Goal: Find contact information

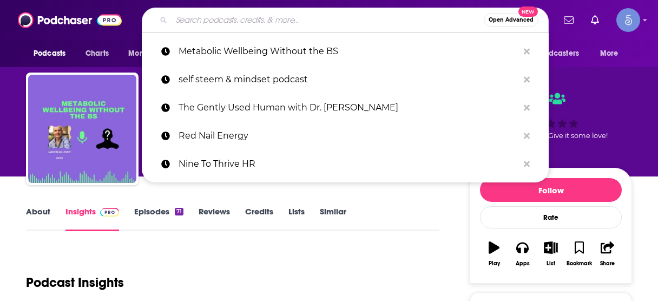
scroll to position [173, 0]
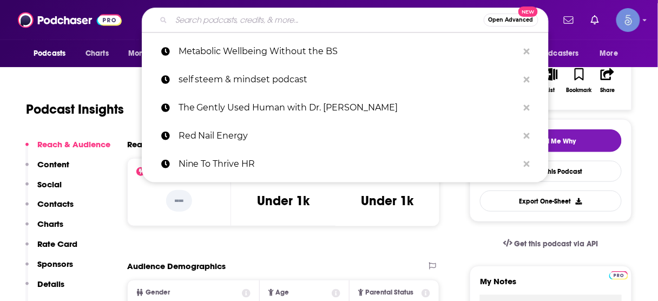
type input "Be a PROFITABLE Badass Small Business Owner"
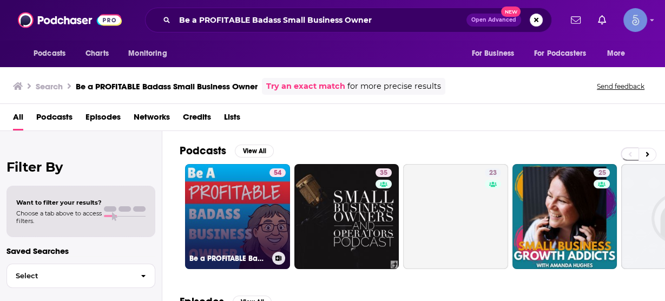
click at [252, 188] on link "54 Be a PROFITABLE Badass Small Business Owner" at bounding box center [237, 216] width 105 height 105
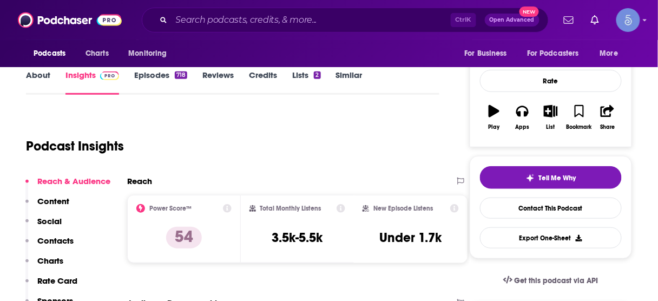
scroll to position [173, 0]
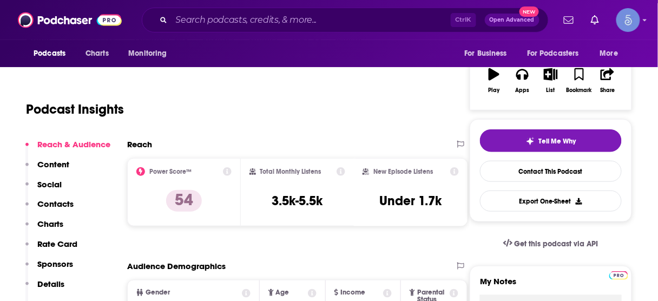
click at [50, 202] on p "Contacts" at bounding box center [55, 204] width 36 height 10
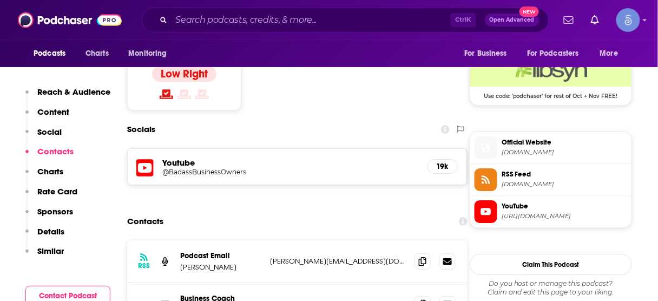
scroll to position [890, 0]
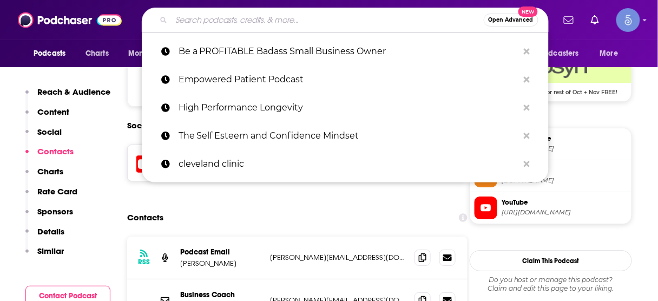
click at [289, 23] on input "Search podcasts, credits, & more..." at bounding box center [328, 19] width 312 height 17
paste input "The How of Business - How to start, run, grow and exit a small business."
type input "The How of Business - How to start, run, grow and exit a small business."
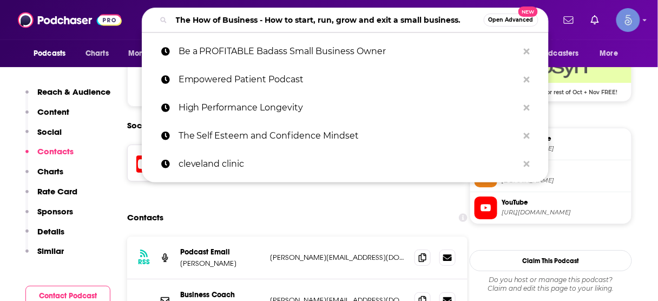
scroll to position [0, 2]
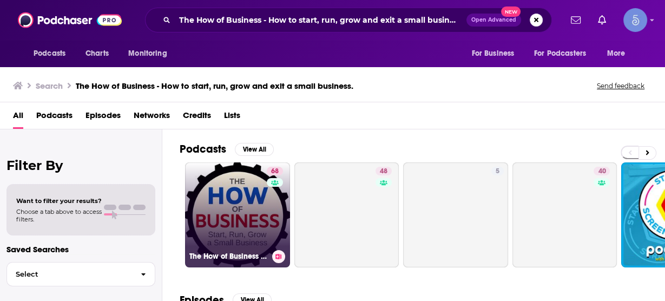
click at [222, 196] on link "68 The How of Business - How to start, run, grow and exit a small business." at bounding box center [237, 214] width 105 height 105
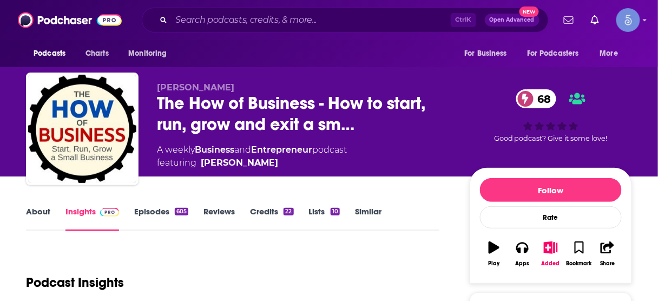
scroll to position [130, 0]
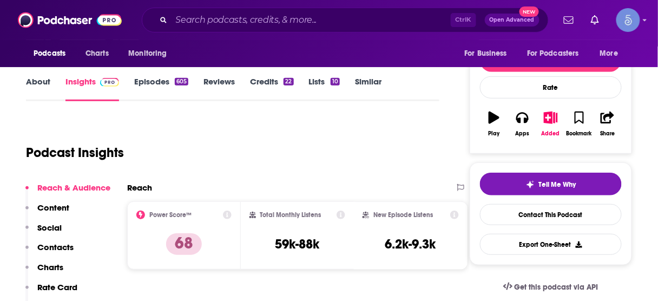
click at [60, 247] on p "Contacts" at bounding box center [55, 247] width 36 height 10
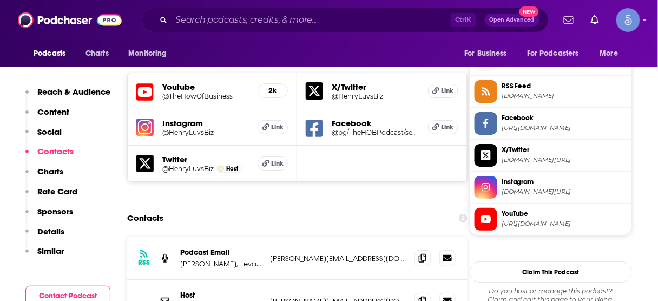
scroll to position [976, 0]
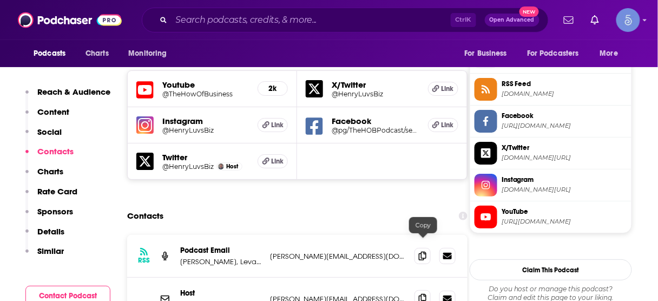
click at [419, 294] on icon at bounding box center [423, 298] width 8 height 9
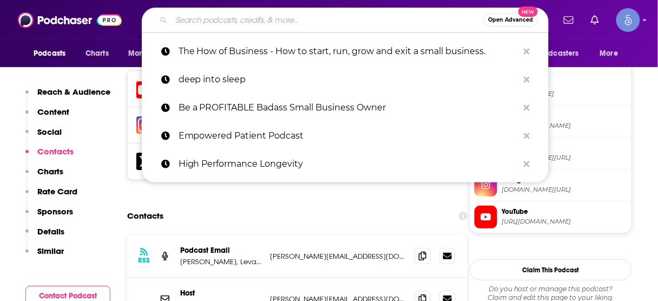
click at [333, 16] on input "Search podcasts, credits, & more..." at bounding box center [328, 19] width 312 height 17
paste input "The Mind Your Business Podcast"
type input "The Mind Your Business Podcast"
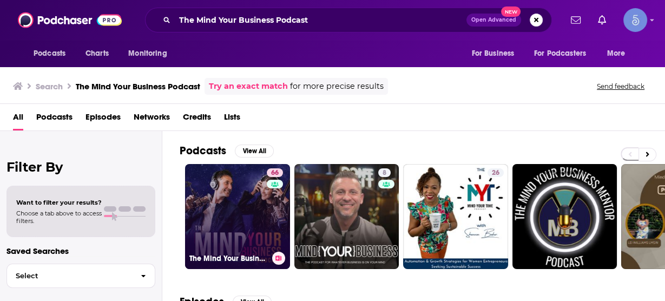
click at [208, 200] on link "66 The Mind Your Business Podcast" at bounding box center [237, 216] width 105 height 105
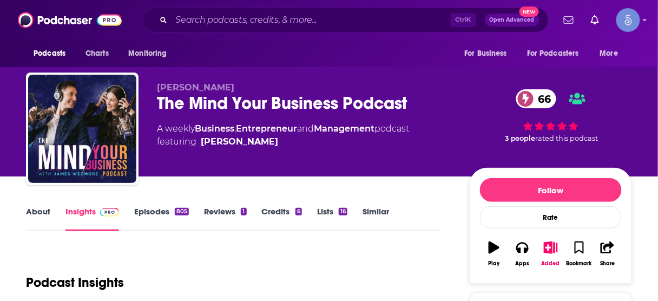
scroll to position [130, 0]
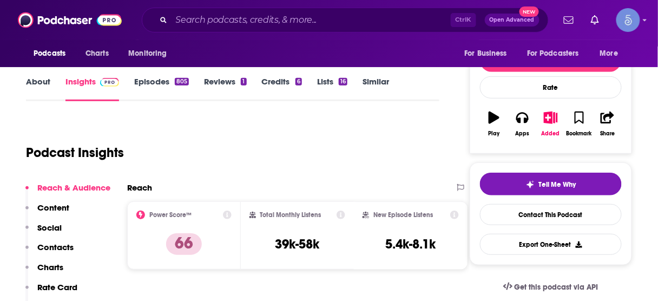
click at [57, 251] on p "Contacts" at bounding box center [55, 247] width 36 height 10
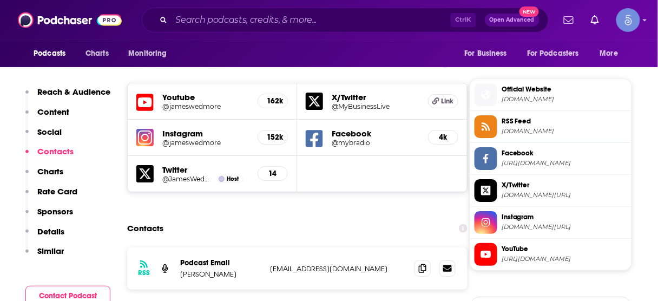
scroll to position [940, 0]
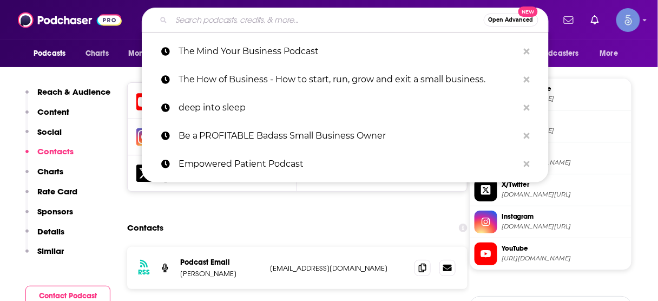
drag, startPoint x: 350, startPoint y: 21, endPoint x: 358, endPoint y: 8, distance: 14.9
click at [349, 22] on input "Search podcasts, credits, & more..." at bounding box center [328, 19] width 312 height 17
paste input "The More Profitable Podcast with [PERSON_NAME]"
type input "The More Profitable Podcast with [PERSON_NAME]"
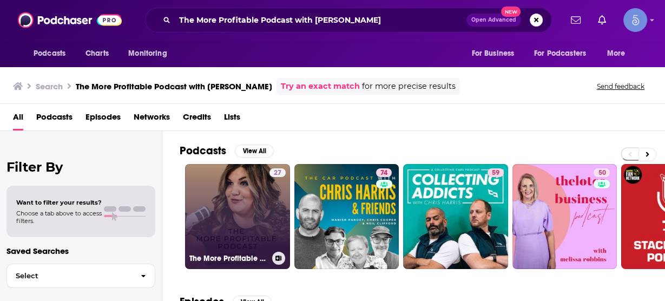
click at [257, 207] on link "27 The More Profitable Podcast with [PERSON_NAME]" at bounding box center [237, 216] width 105 height 105
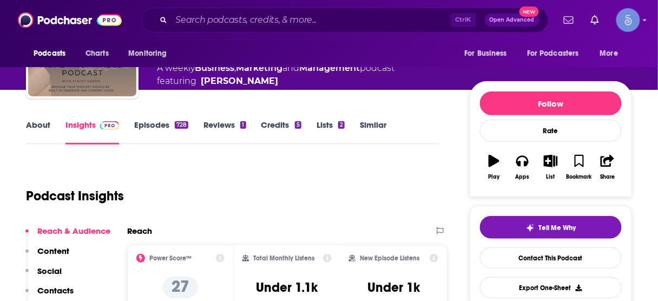
scroll to position [130, 0]
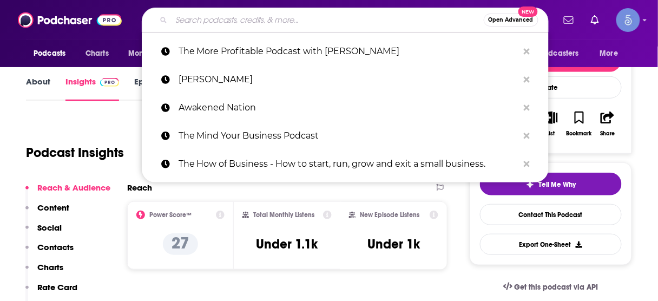
click at [418, 23] on input "Search podcasts, credits, & more..." at bounding box center [328, 19] width 312 height 17
paste input "The Profitable Tradie Podcast"
type input "The Profitable Tradie Podcast"
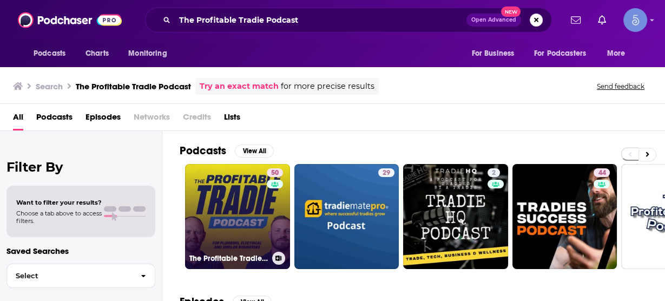
click at [259, 212] on link "50 The Profitable Tradie Podcast" at bounding box center [237, 216] width 105 height 105
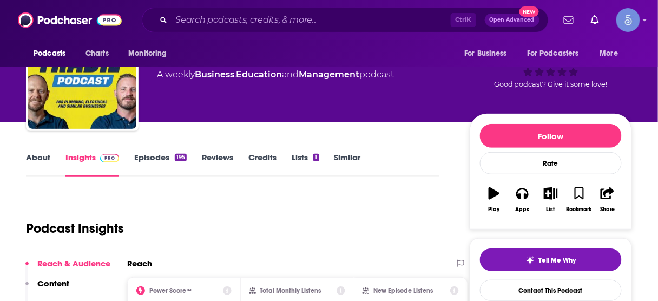
scroll to position [130, 0]
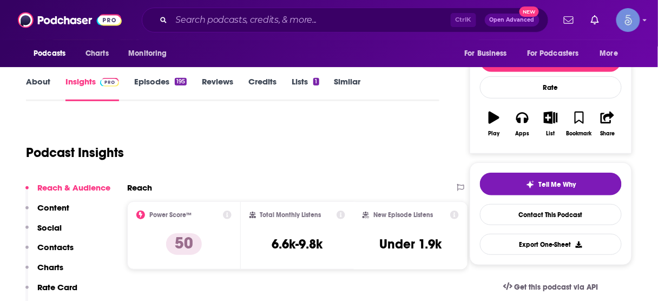
click at [72, 244] on p "Contacts" at bounding box center [55, 247] width 36 height 10
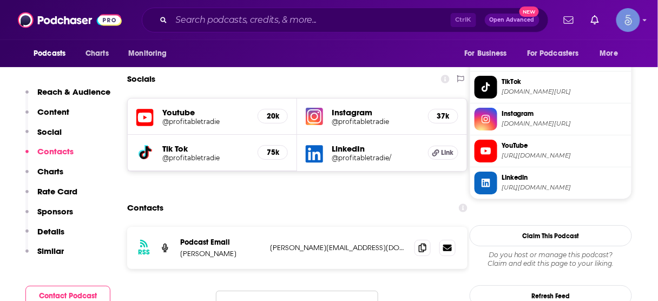
scroll to position [927, 0]
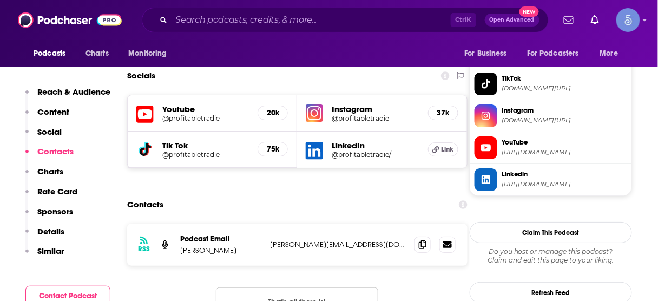
click at [359, 28] on div "Ctrl K Open Advanced New" at bounding box center [345, 20] width 407 height 25
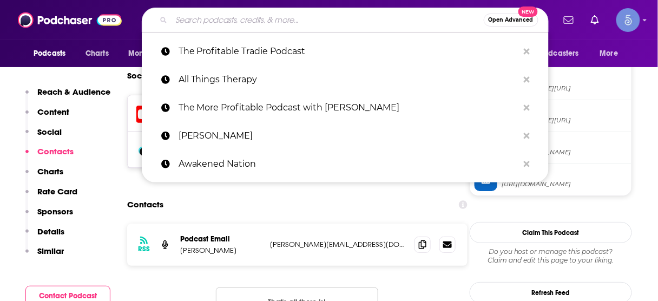
click at [363, 25] on input "Search podcasts, credits, & more..." at bounding box center [328, 19] width 312 height 17
paste input "Scaling Up Business with [PERSON_NAME]"
type input "Scaling Up Business with [PERSON_NAME]"
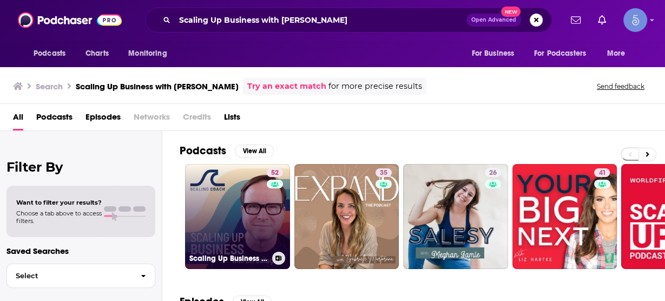
click at [242, 229] on link "52 Scaling Up Business with [PERSON_NAME]" at bounding box center [237, 216] width 105 height 105
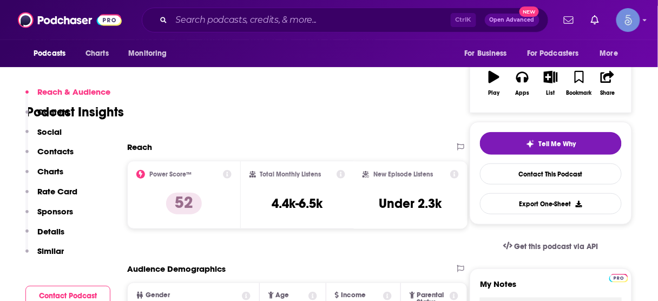
scroll to position [217, 0]
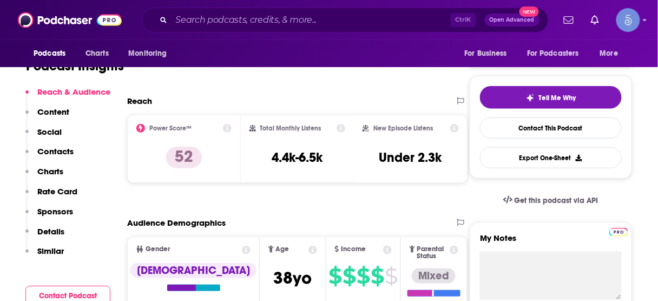
click at [59, 153] on p "Contacts" at bounding box center [55, 151] width 36 height 10
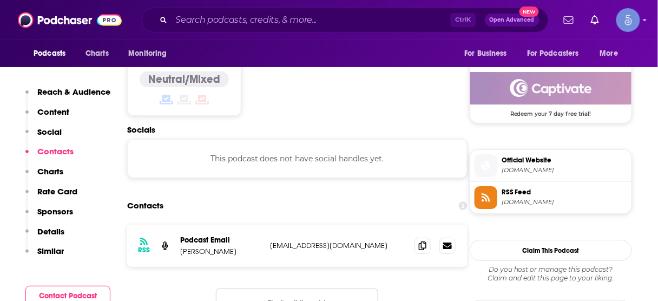
scroll to position [870, 0]
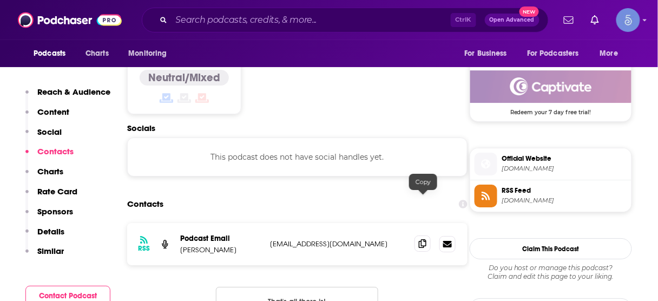
click at [420, 239] on icon at bounding box center [423, 243] width 8 height 9
